Goal: Task Accomplishment & Management: Use online tool/utility

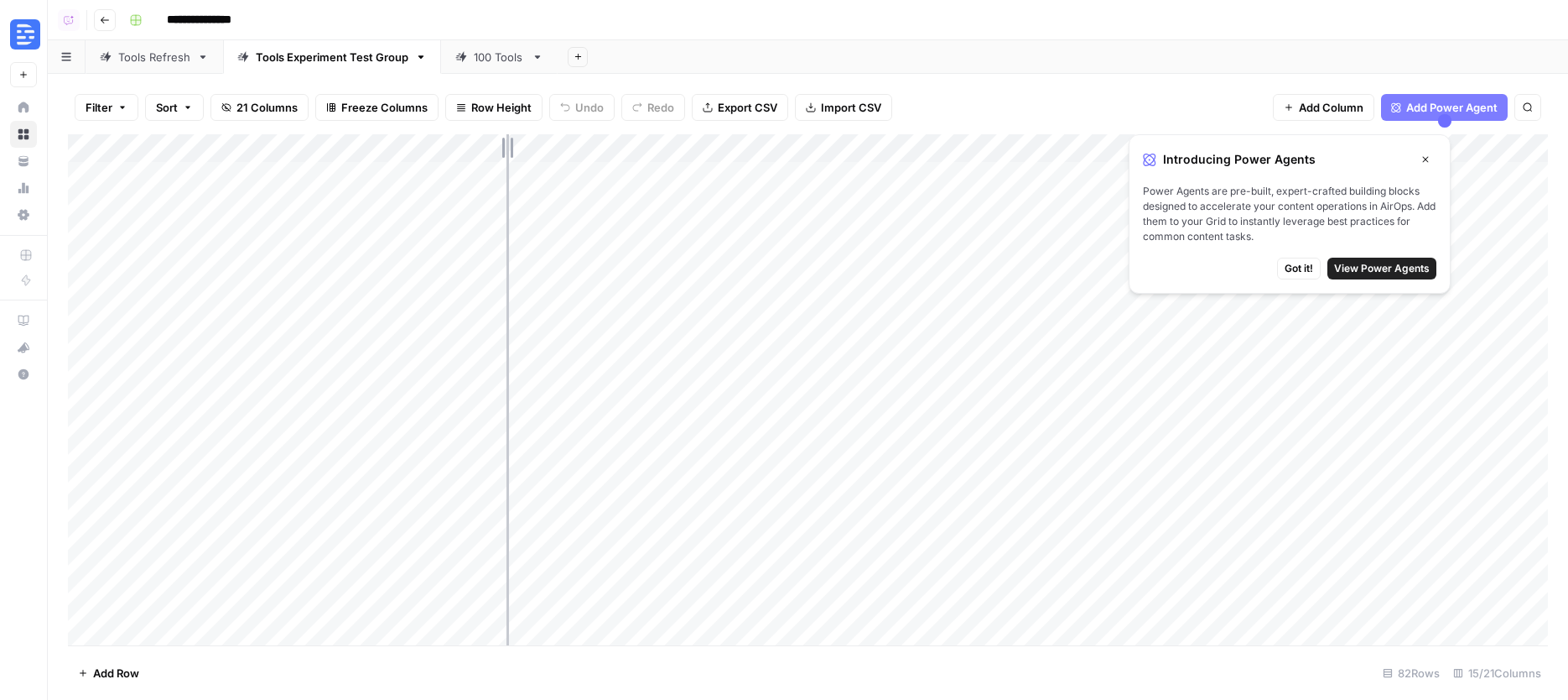
drag, startPoint x: 277, startPoint y: 147, endPoint x: 539, endPoint y: 145, distance: 262.0
click at [539, 145] on div "Add Column" at bounding box center [808, 389] width 1480 height 511
click at [1428, 158] on icon "button" at bounding box center [1425, 160] width 10 height 10
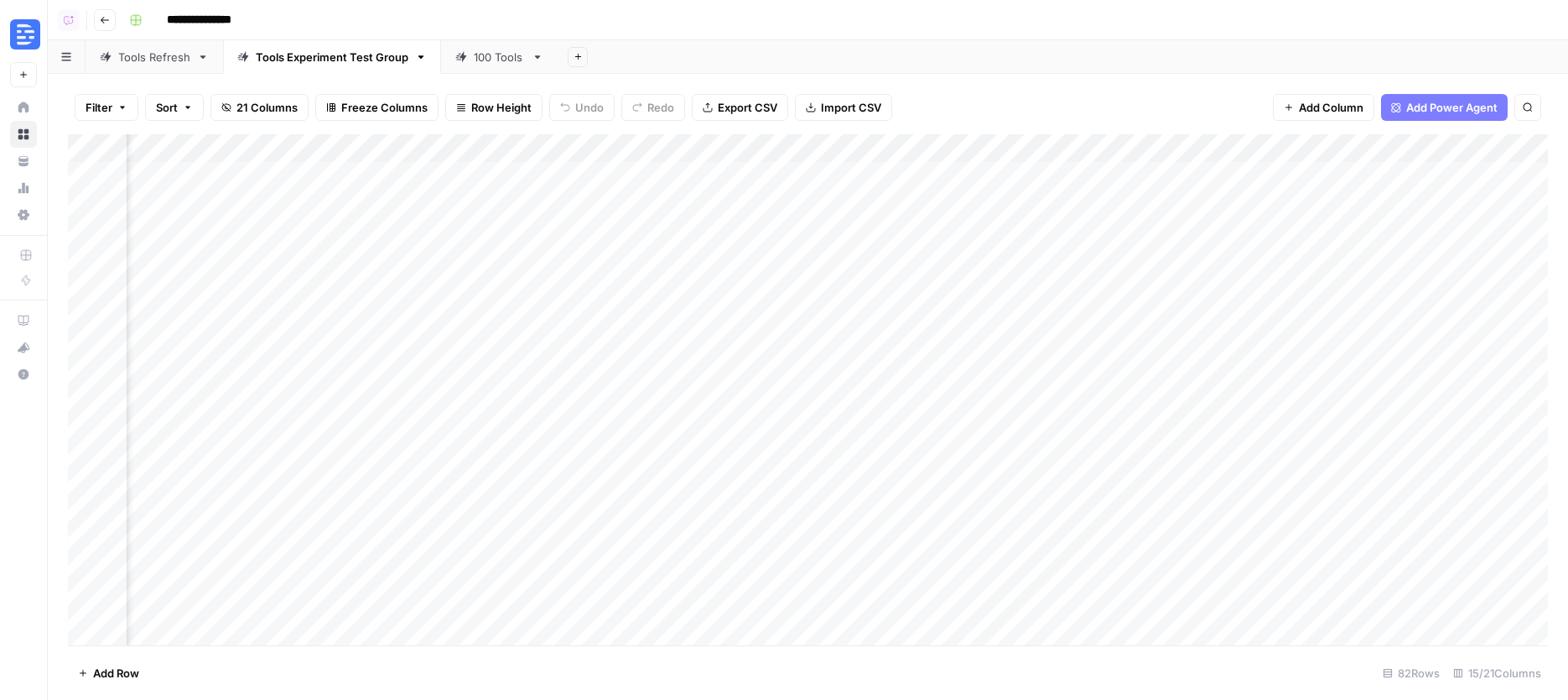
scroll to position [0, 602]
click at [824, 175] on div "Add Column" at bounding box center [808, 389] width 1480 height 511
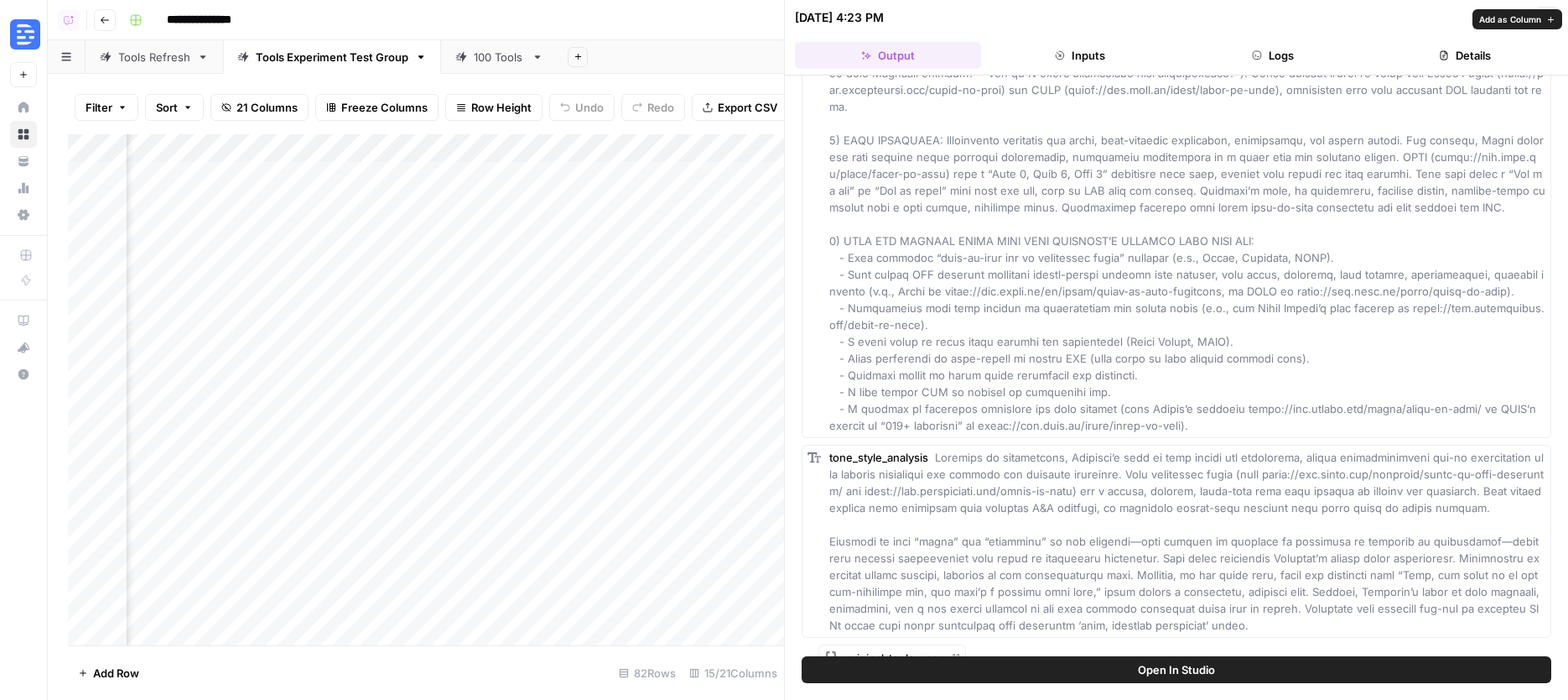
scroll to position [368, 0]
click at [1545, 17] on icon "button" at bounding box center [1547, 18] width 10 height 10
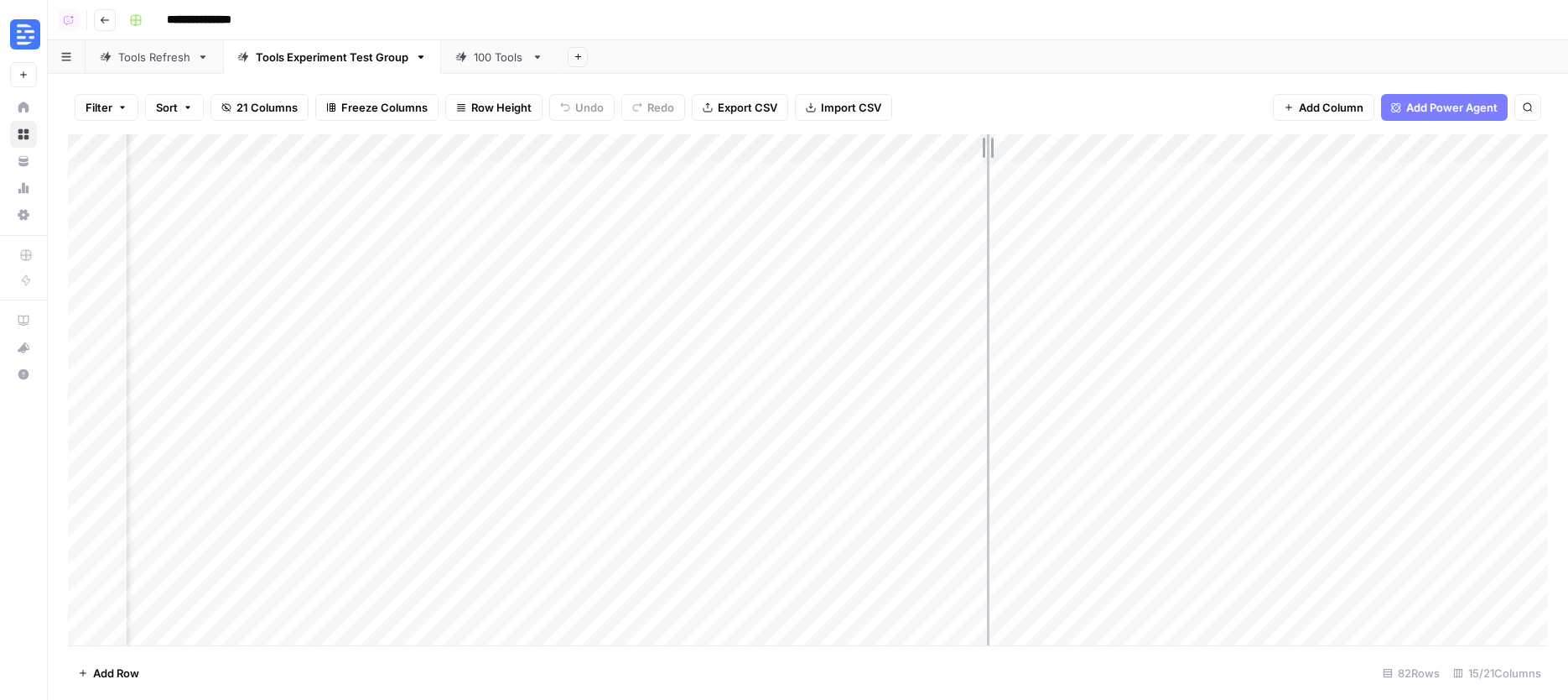
drag, startPoint x: 860, startPoint y: 148, endPoint x: 987, endPoint y: 156, distance: 127.3
click at [987, 156] on div "Add Column" at bounding box center [808, 389] width 1480 height 511
click at [949, 174] on div "Add Column" at bounding box center [808, 389] width 1480 height 511
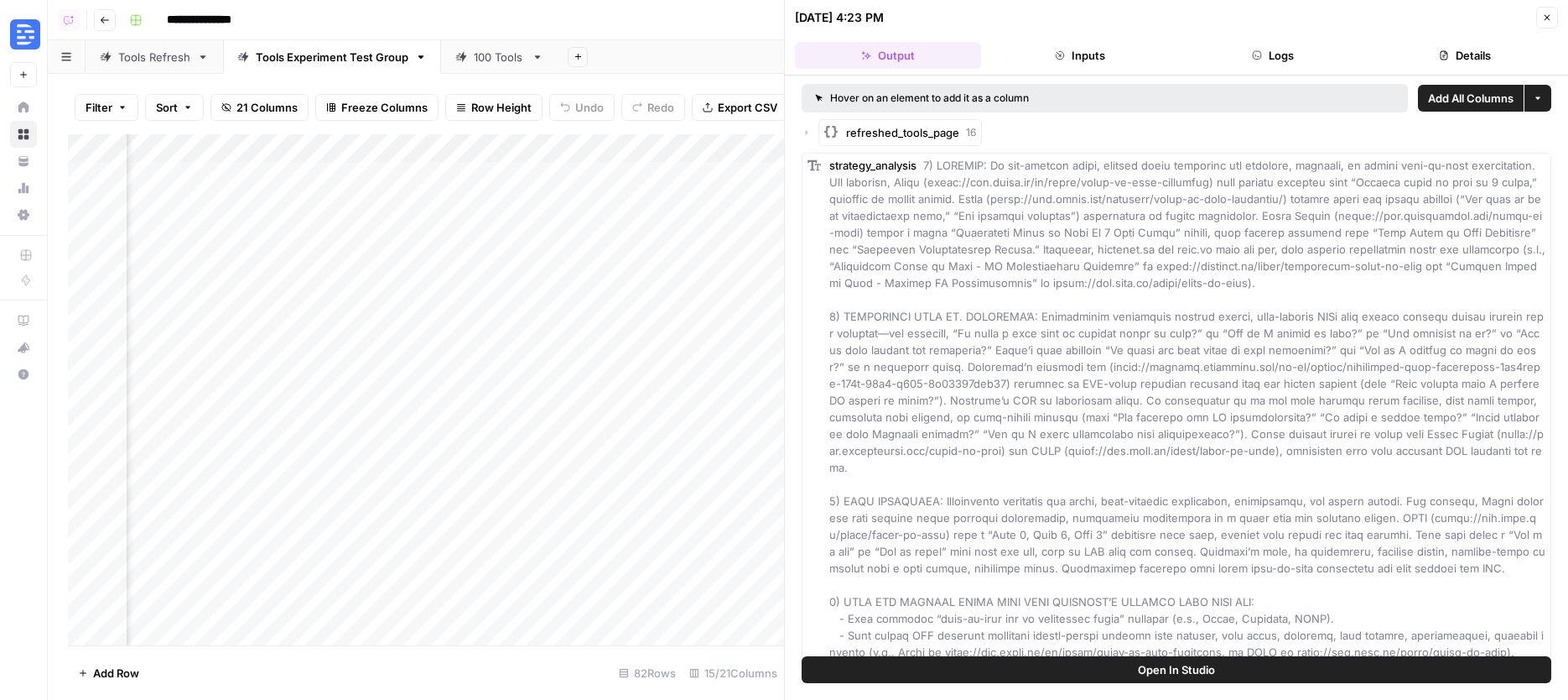
click at [1303, 57] on button "Logs" at bounding box center [1274, 55] width 186 height 27
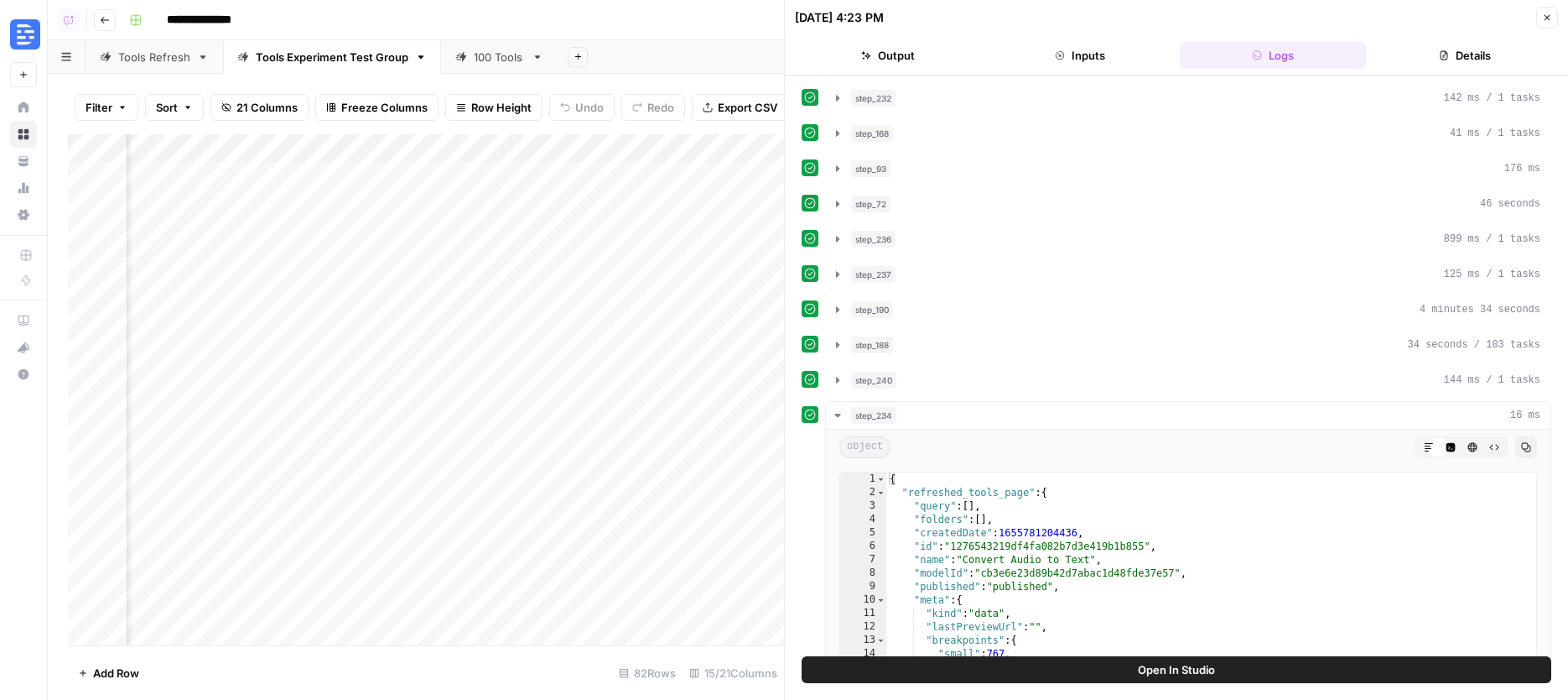
click at [1458, 52] on button "Details" at bounding box center [1466, 55] width 186 height 27
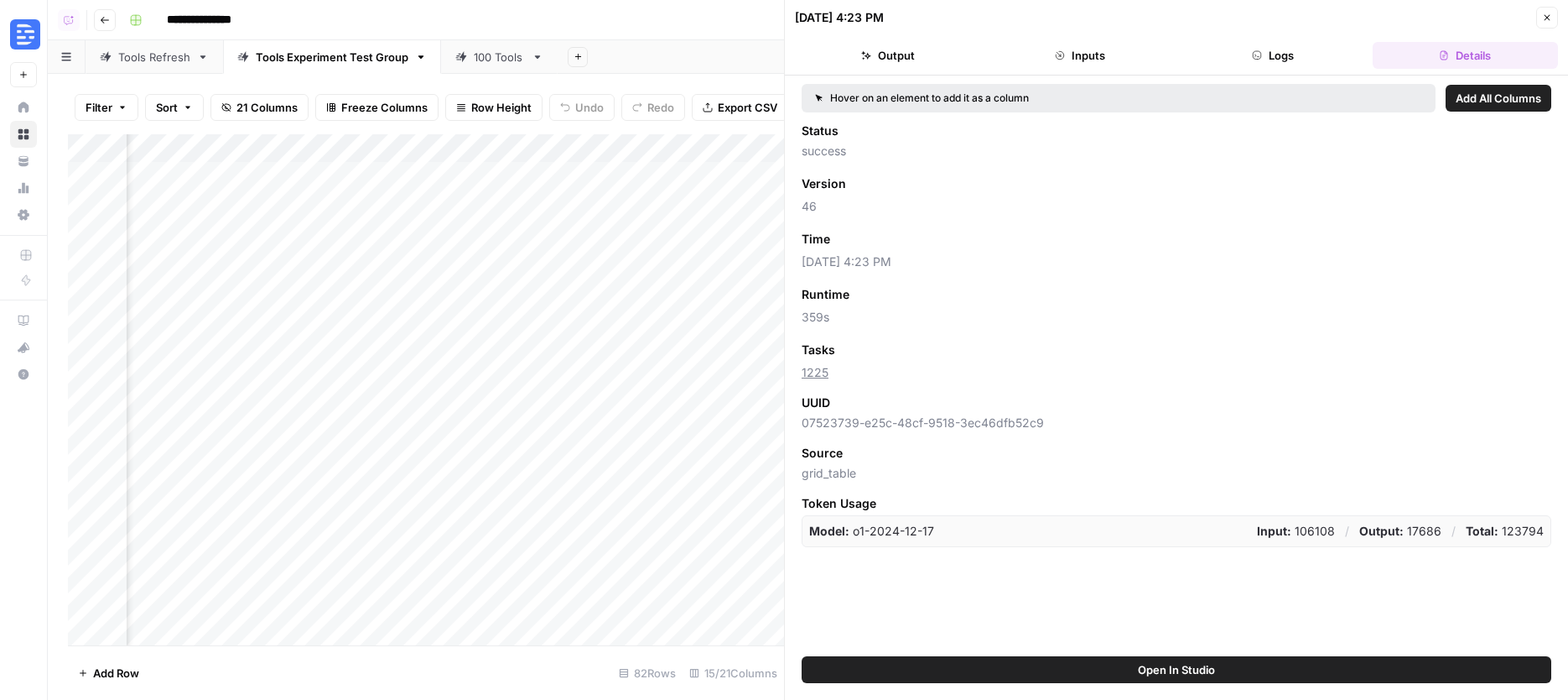
click at [1119, 55] on button "Inputs" at bounding box center [1081, 55] width 186 height 27
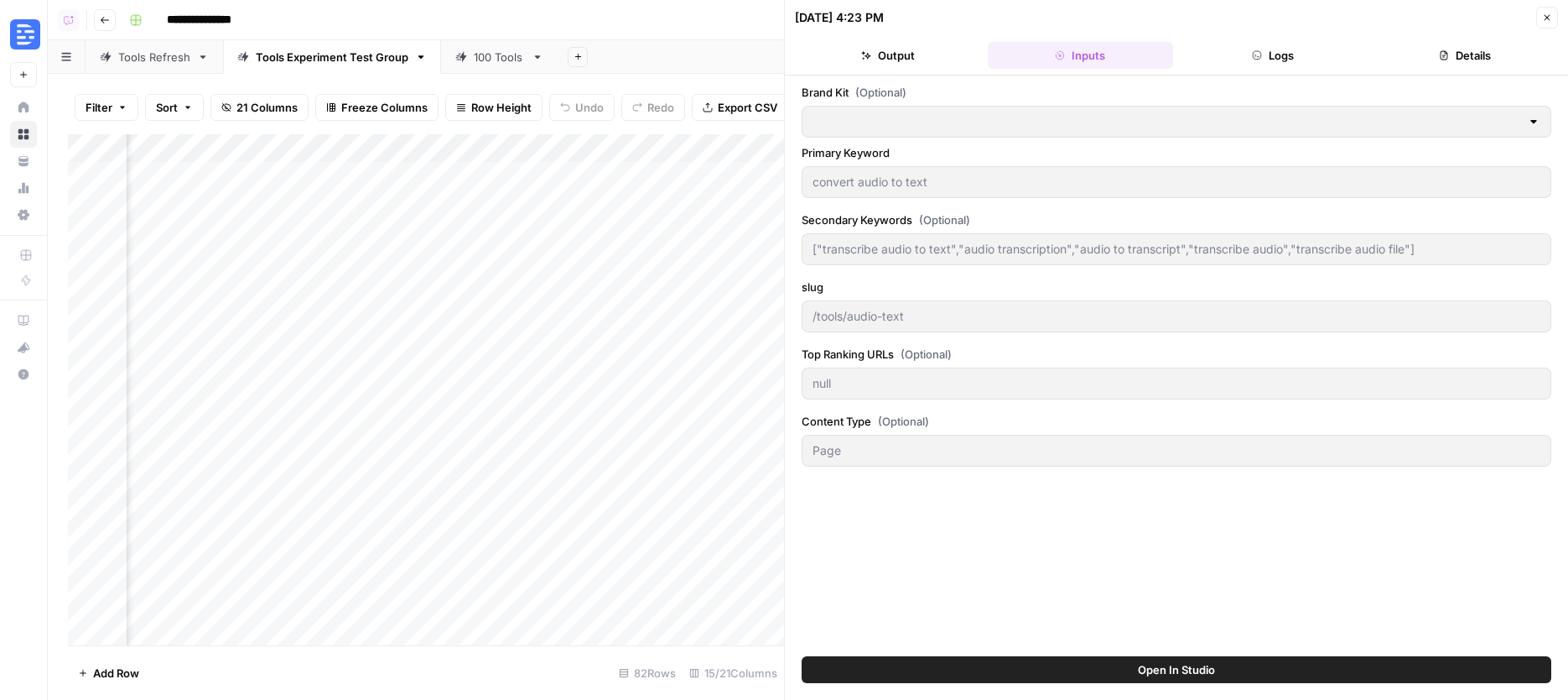
type input "Descript"
click at [1252, 63] on button "Logs" at bounding box center [1274, 55] width 186 height 27
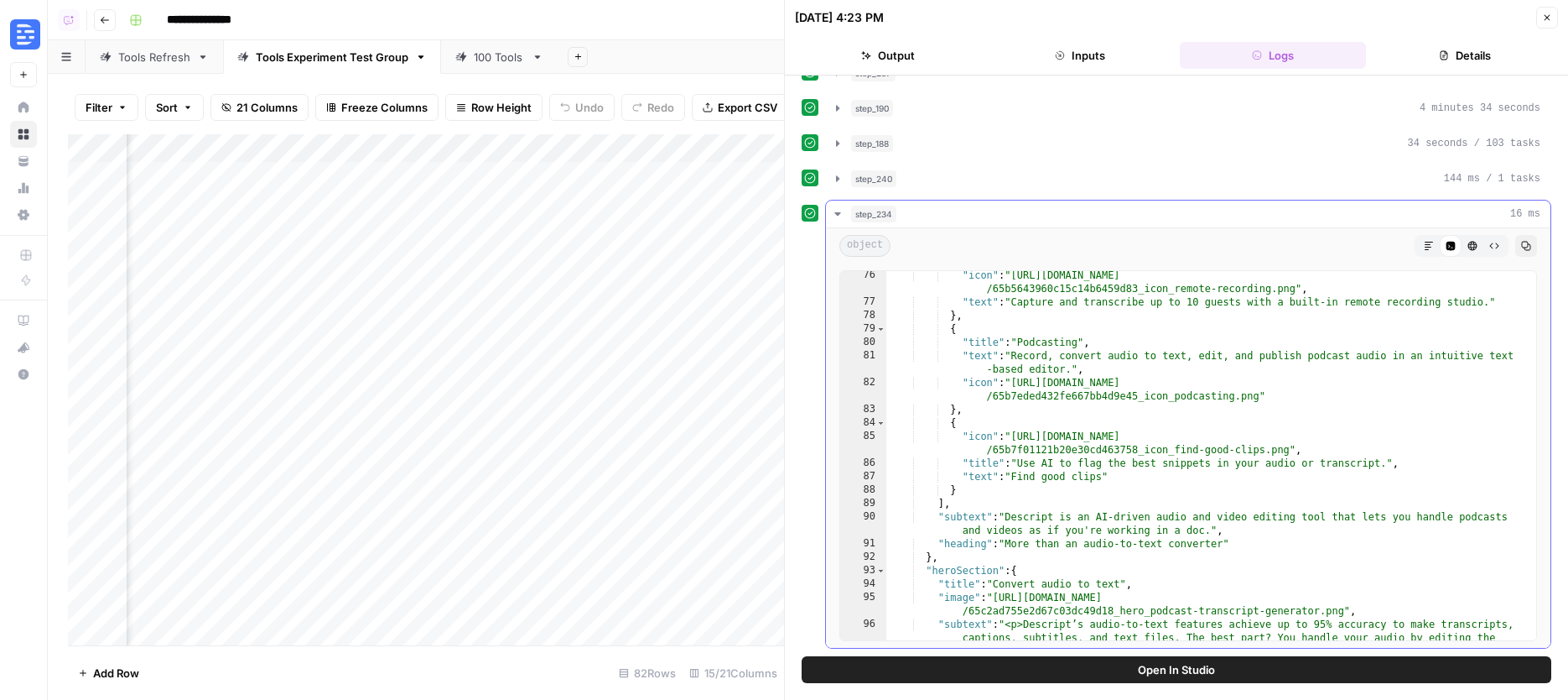
scroll to position [1344, 0]
click at [1551, 19] on icon "button" at bounding box center [1547, 18] width 10 height 10
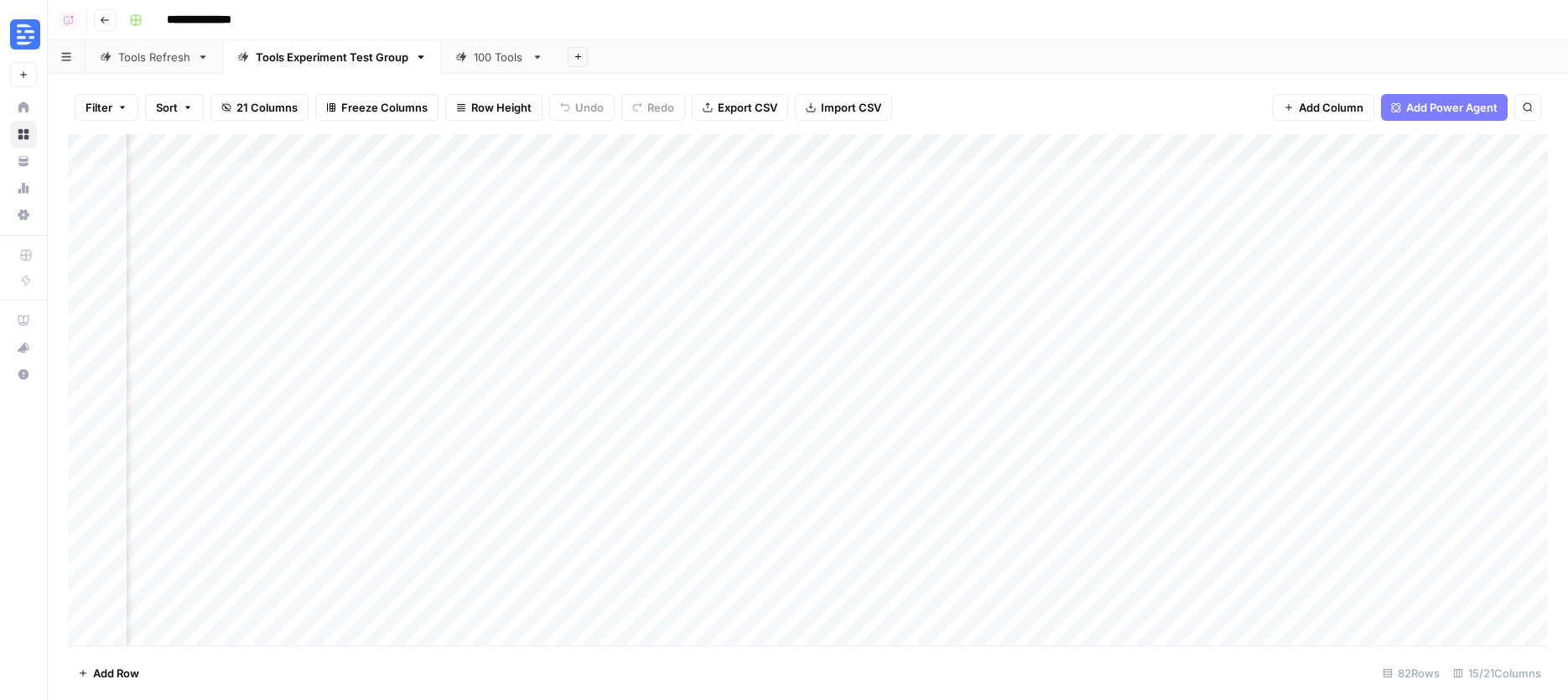
scroll to position [0, 1412]
click at [587, 175] on div "Add Column" at bounding box center [808, 389] width 1480 height 511
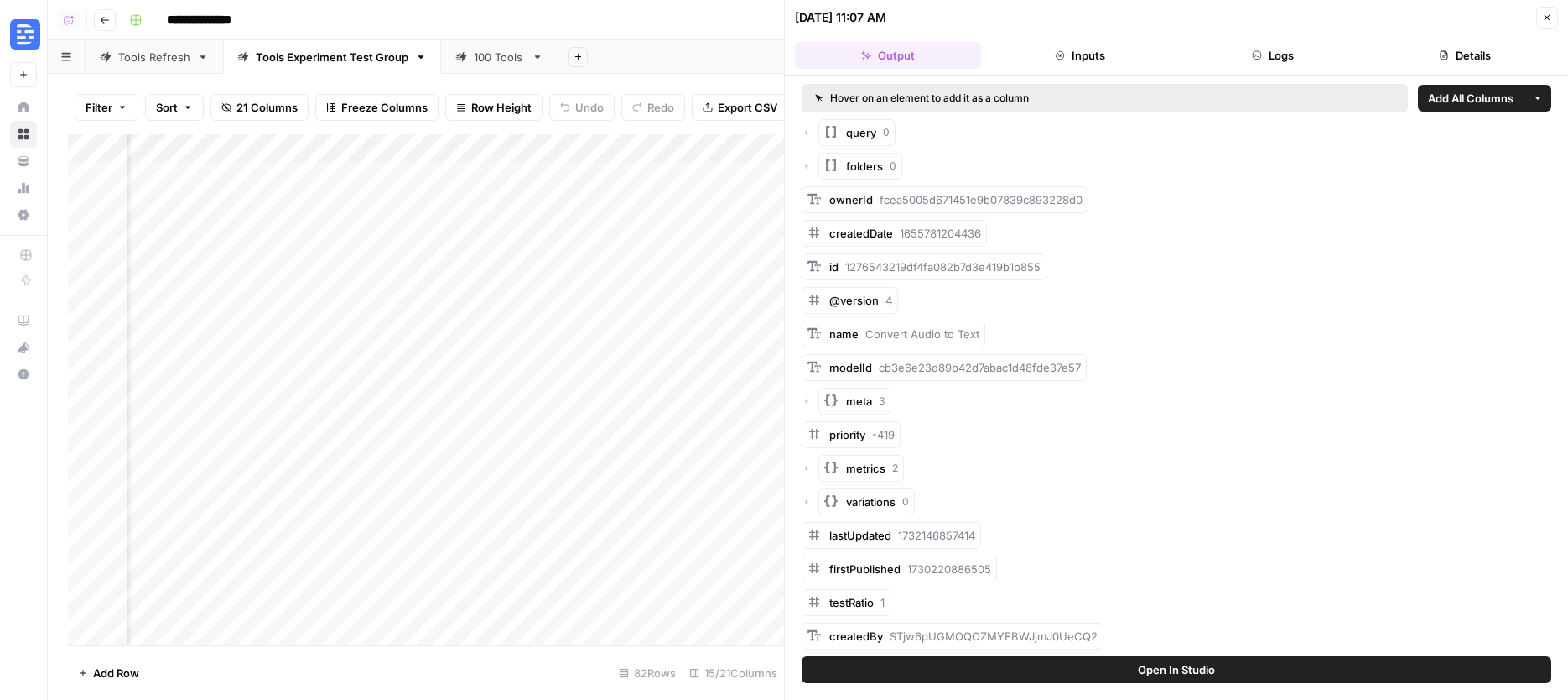
click at [1547, 14] on icon "button" at bounding box center [1547, 18] width 10 height 10
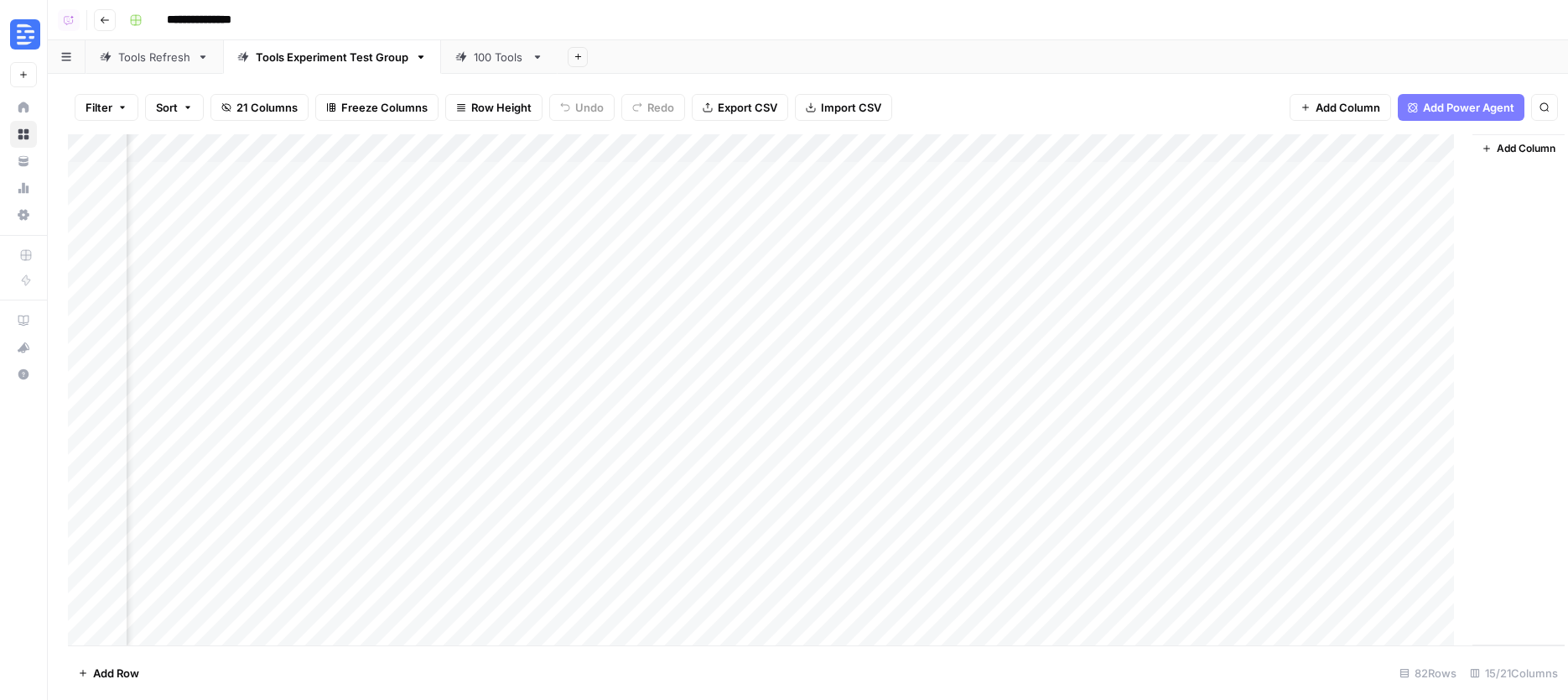
scroll to position [0, 1393]
click at [142, 64] on link "Tools Refresh" at bounding box center [154, 58] width 138 height 34
drag, startPoint x: 902, startPoint y: 145, endPoint x: 1061, endPoint y: 147, distance: 159.0
click at [1061, 147] on div "Add Column" at bounding box center [808, 389] width 1480 height 511
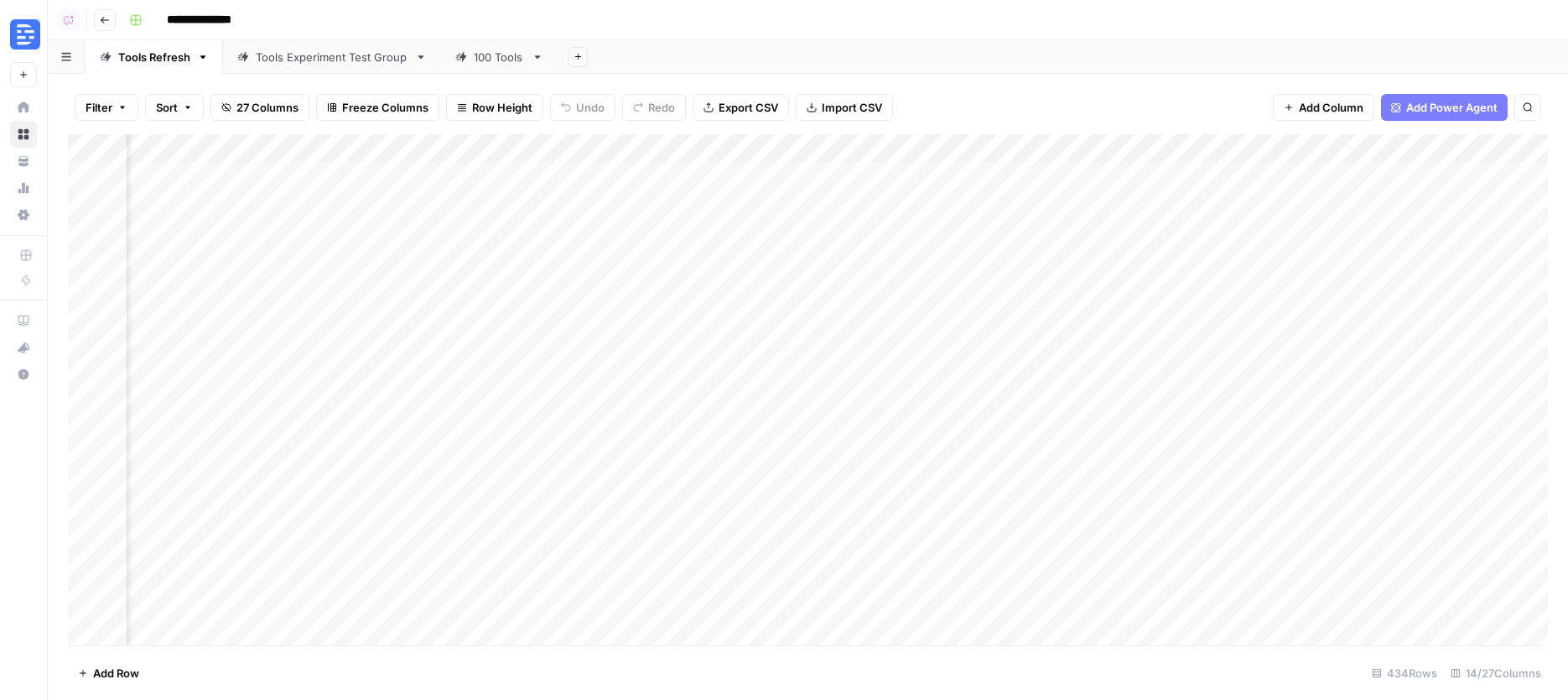
scroll to position [0, 486]
click at [805, 175] on div "Add Column" at bounding box center [808, 389] width 1480 height 511
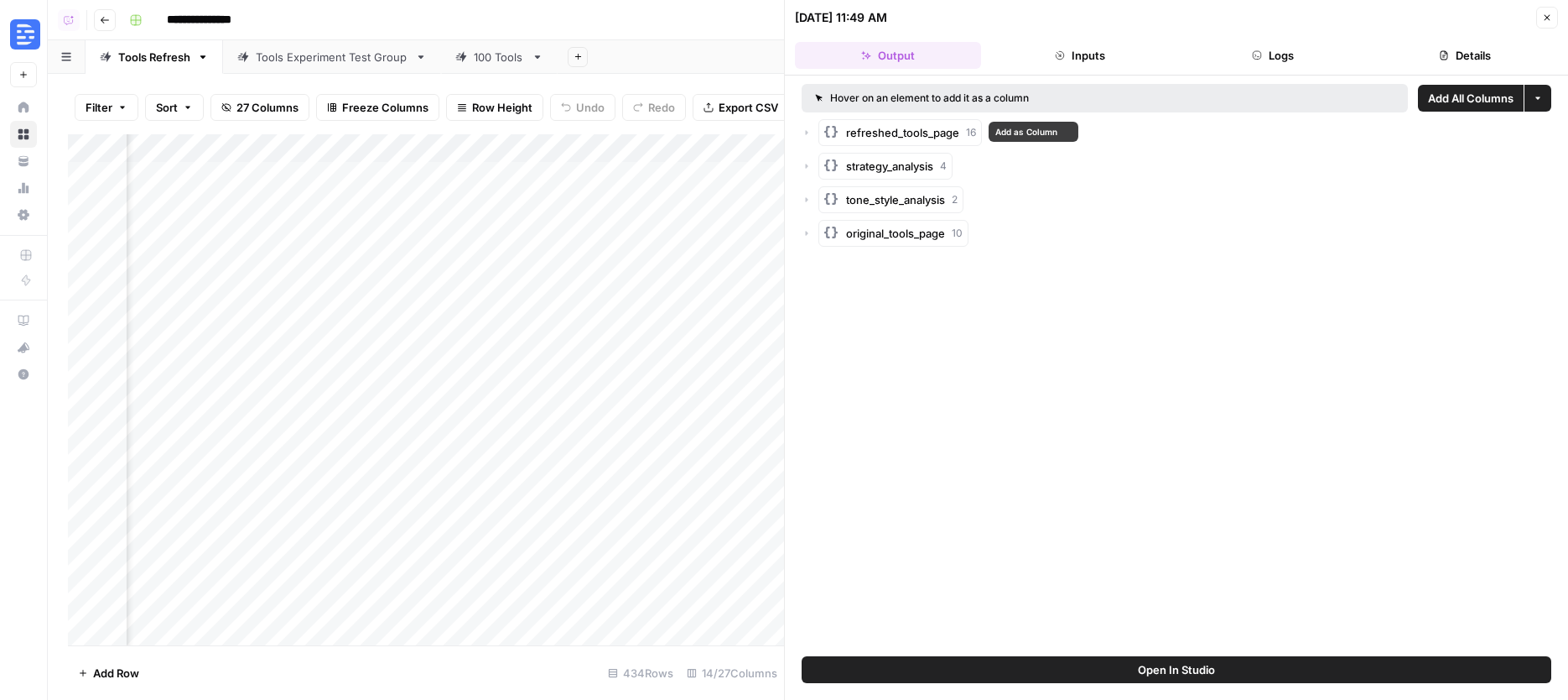
click at [892, 135] on span "refreshed_tools_page" at bounding box center [903, 132] width 113 height 17
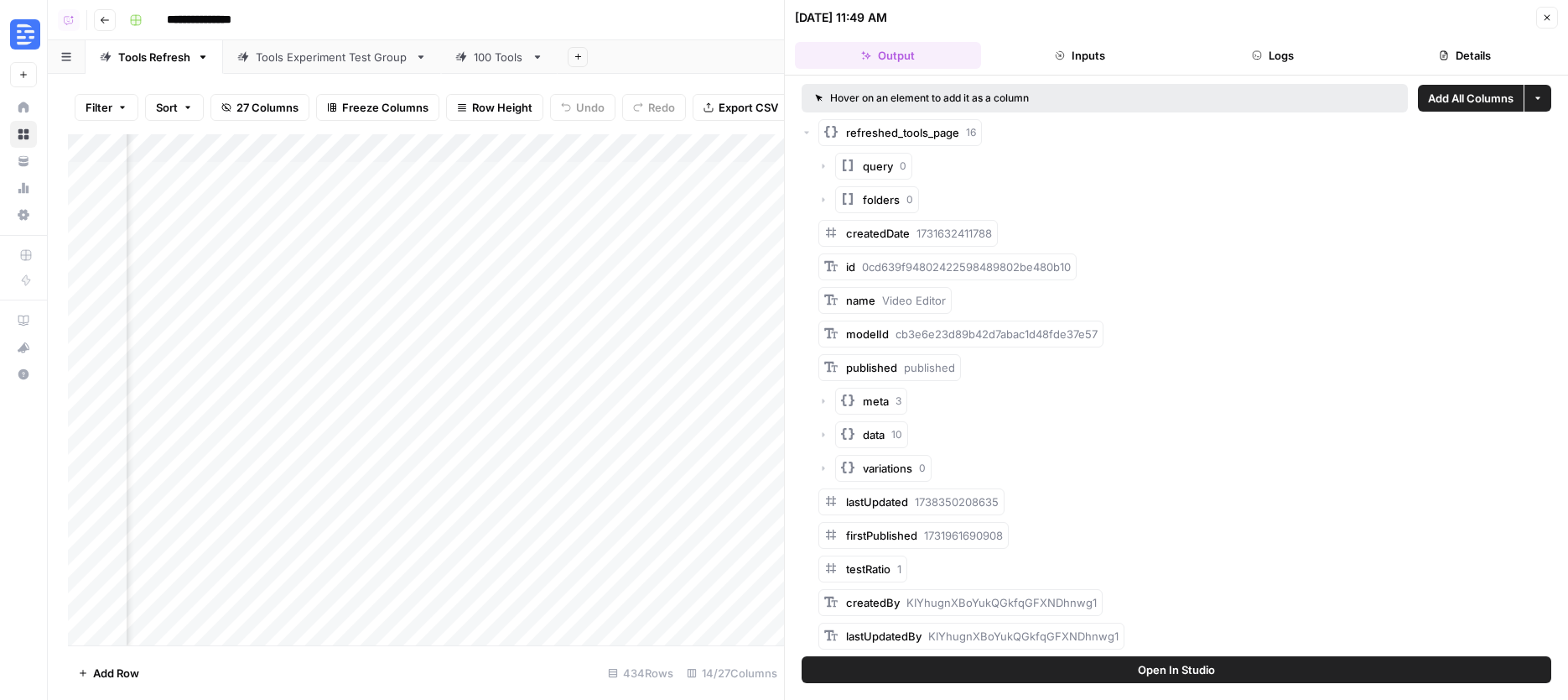
click at [1545, 19] on icon "button" at bounding box center [1548, 18] width 6 height 6
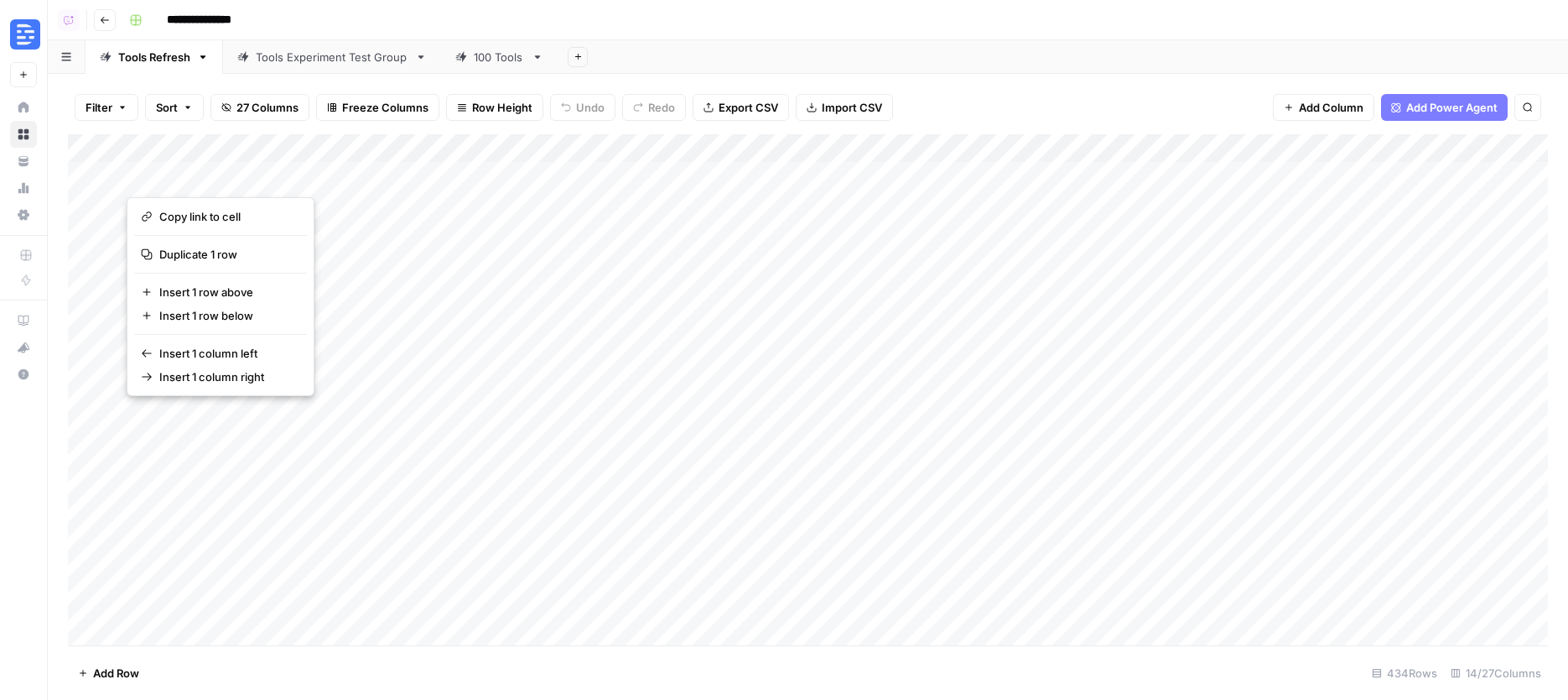
click at [234, 173] on button "button" at bounding box center [331, 175] width 409 height 30
click at [519, 172] on button "button" at bounding box center [331, 175] width 409 height 30
click at [592, 177] on div "Add Column" at bounding box center [808, 389] width 1480 height 511
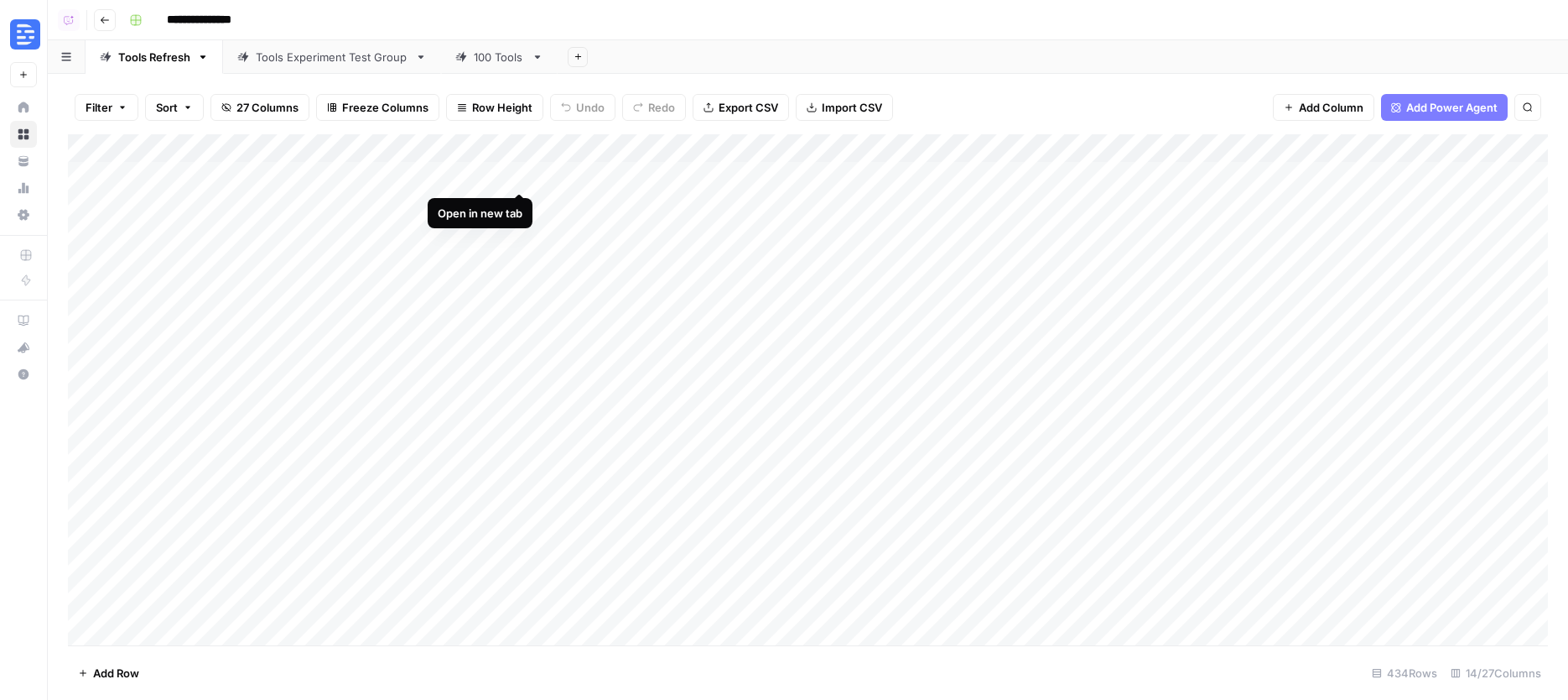
click at [526, 169] on div "Add Column" at bounding box center [808, 389] width 1480 height 511
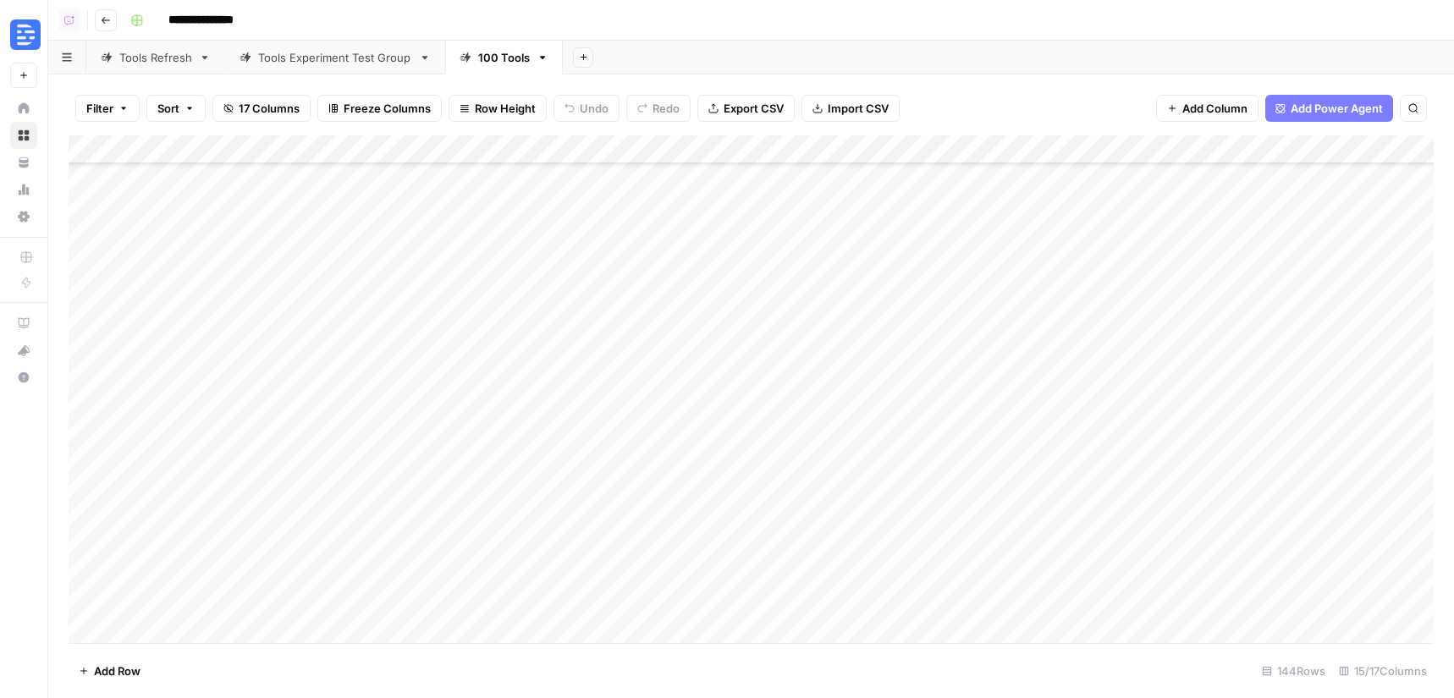
scroll to position [1186, 0]
click at [580, 428] on div "Add Column" at bounding box center [751, 389] width 1365 height 508
click at [584, 367] on div "Add Column" at bounding box center [751, 389] width 1365 height 508
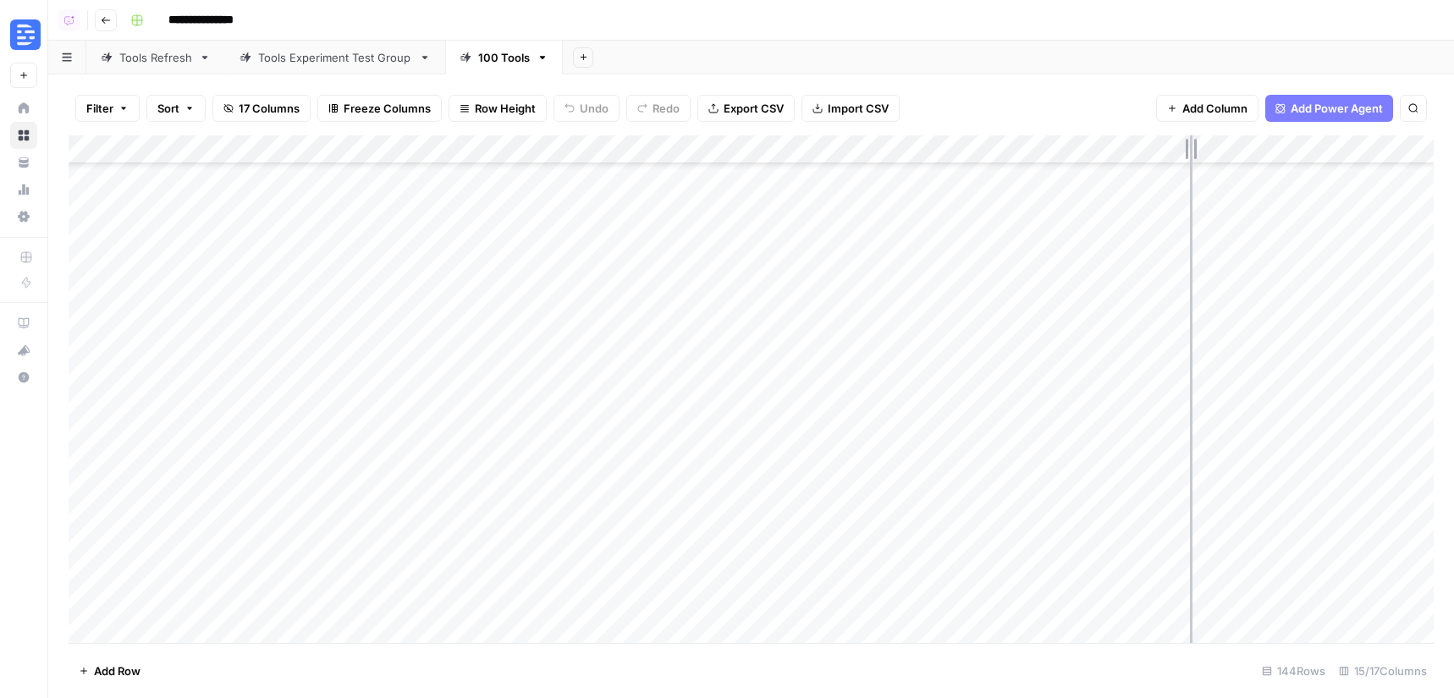
drag, startPoint x: 1139, startPoint y: 148, endPoint x: 1194, endPoint y: 154, distance: 55.3
click at [1194, 154] on div "Add Column" at bounding box center [751, 389] width 1365 height 508
click at [1301, 198] on div "Add Column" at bounding box center [751, 389] width 1365 height 508
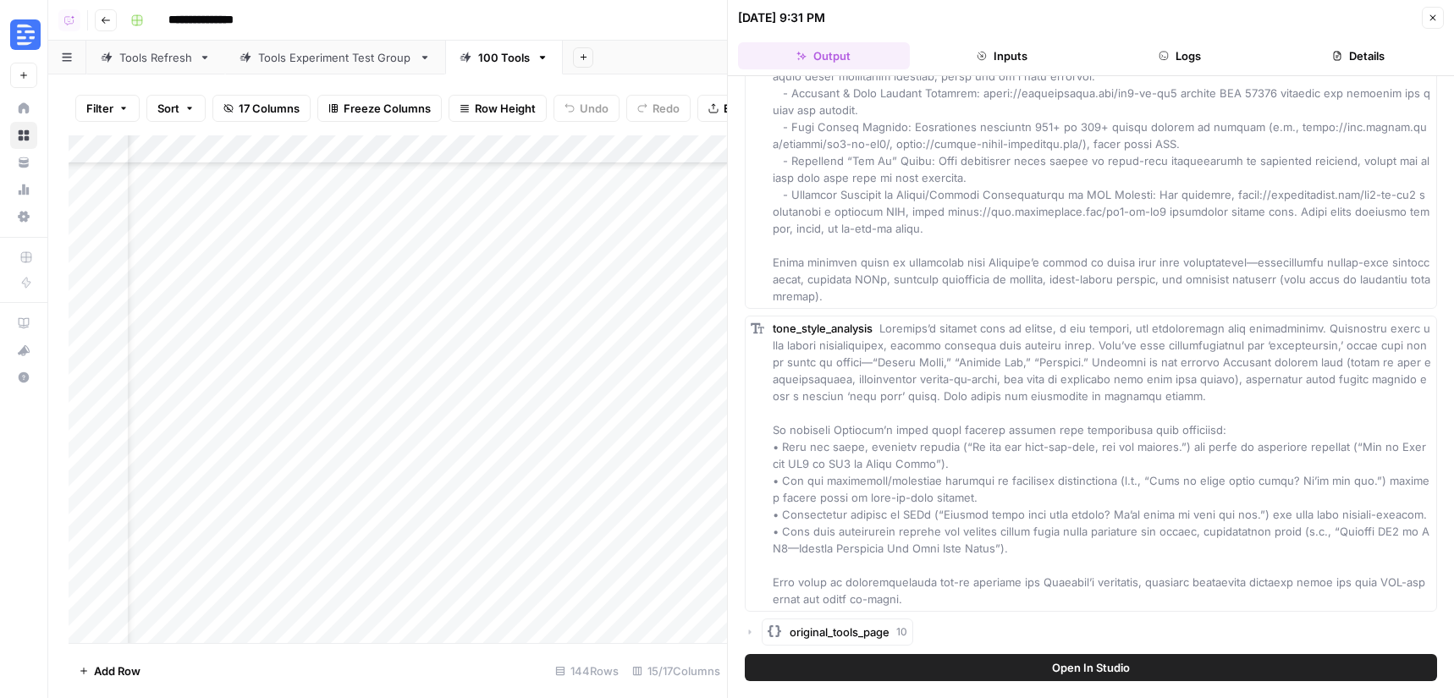
scroll to position [987, 58]
click at [522, 341] on div "Add Column" at bounding box center [398, 389] width 658 height 508
